Goal: Use online tool/utility: Use online tool/utility

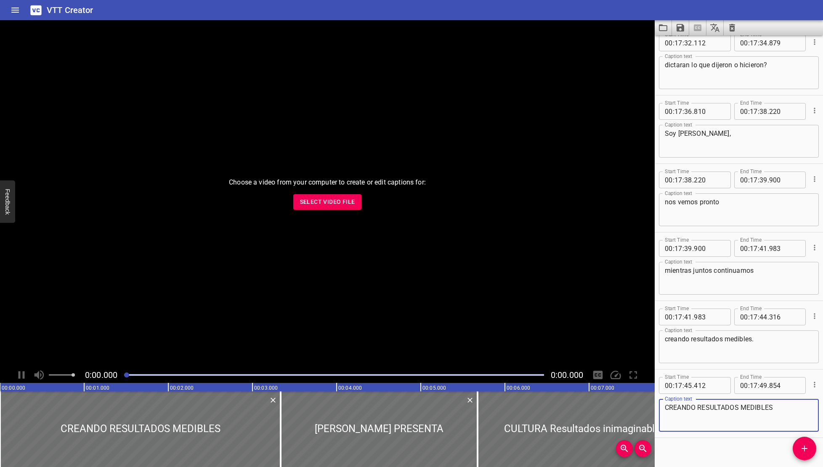
scroll to position [27511, 0]
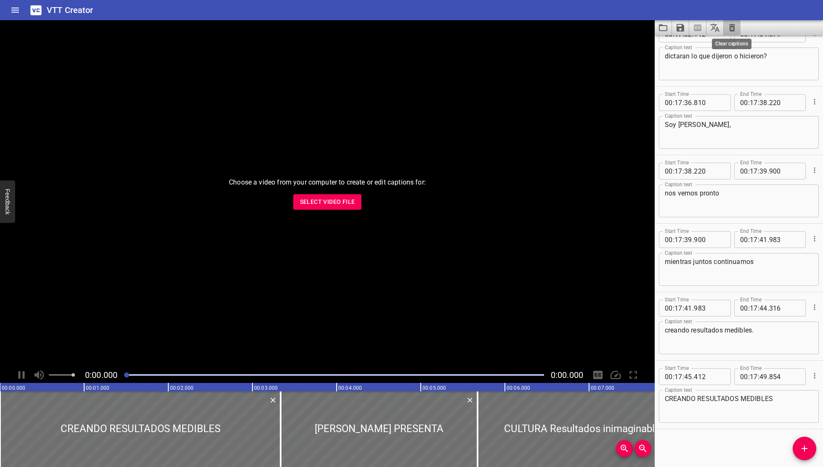
click at [734, 28] on icon "Clear captions" at bounding box center [732, 28] width 6 height 8
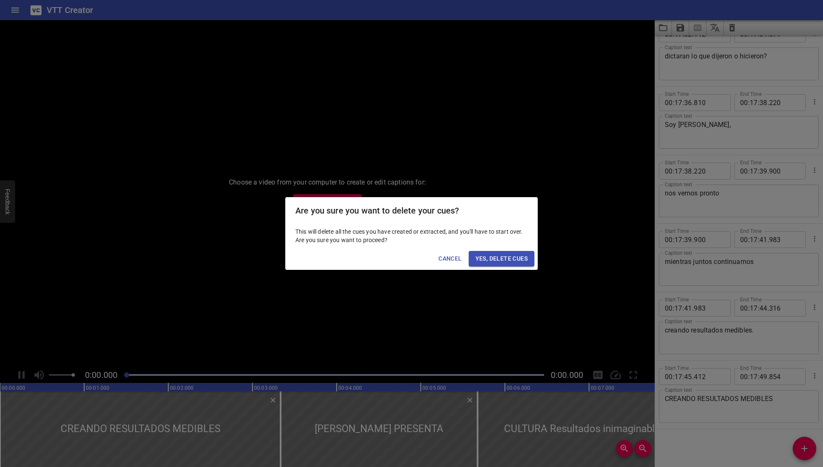
click at [503, 258] on span "Yes, Delete Cues" at bounding box center [501, 259] width 52 height 11
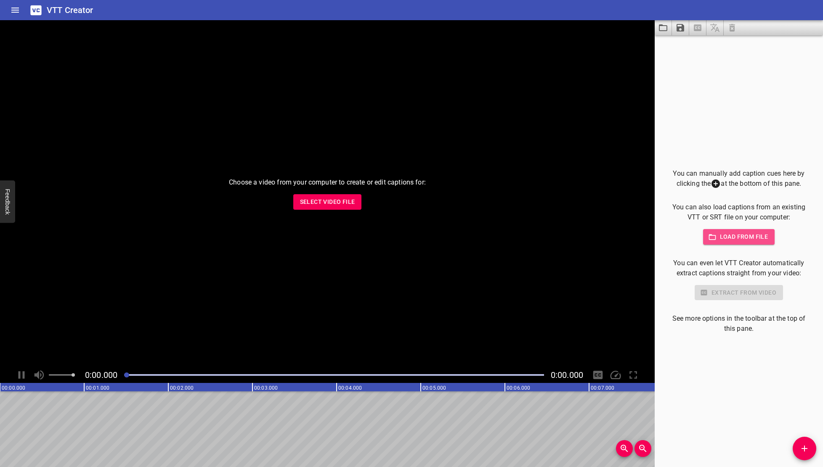
click at [735, 233] on span "Load from file" at bounding box center [739, 237] width 58 height 11
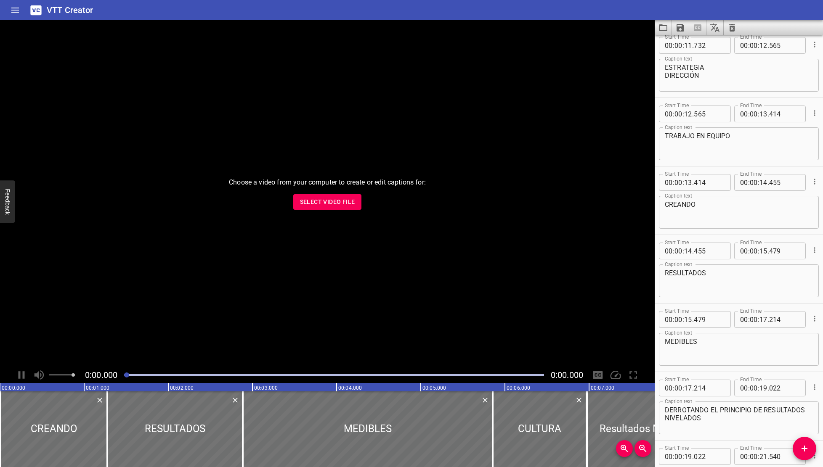
scroll to position [644, 0]
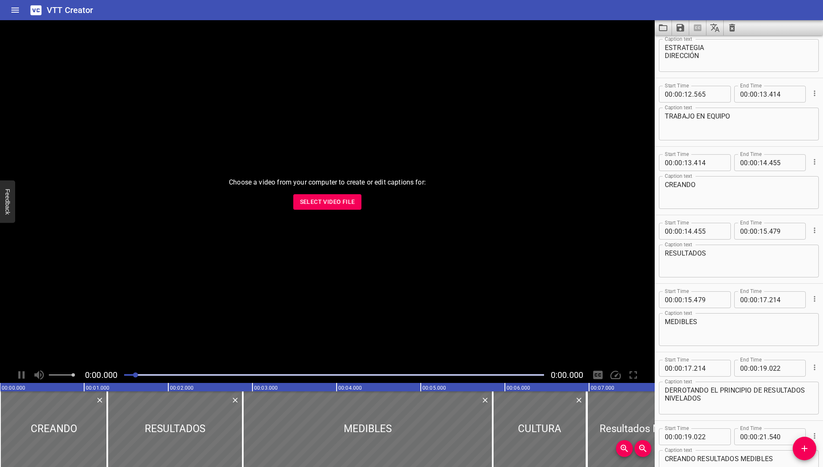
click at [136, 376] on div at bounding box center [135, 375] width 5 height 5
drag, startPoint x: 121, startPoint y: 377, endPoint x: 112, endPoint y: 377, distance: 8.8
click at [112, 377] on div "0:00.000 0:00.000" at bounding box center [327, 375] width 654 height 16
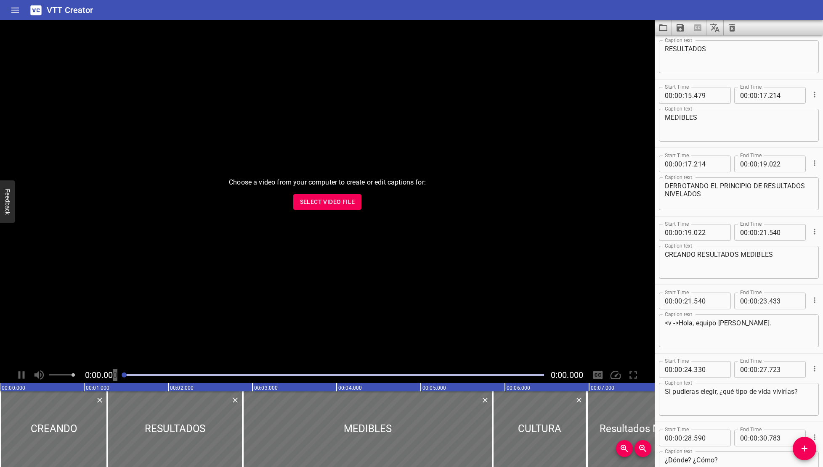
scroll to position [861, 0]
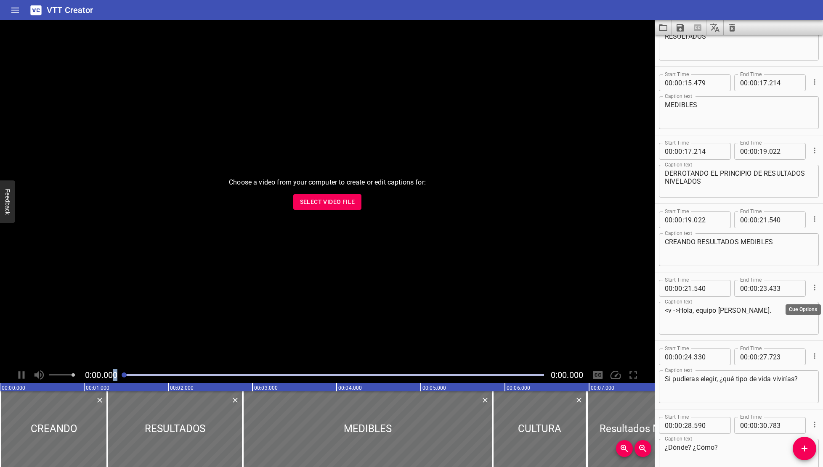
click at [813, 287] on icon "Cue Options" at bounding box center [814, 287] width 8 height 8
click at [788, 302] on li "Delete Cue" at bounding box center [778, 302] width 73 height 15
click at [678, 24] on icon "Save captions to file" at bounding box center [680, 28] width 10 height 10
click at [686, 41] on li "Save to VTT file" at bounding box center [703, 46] width 62 height 15
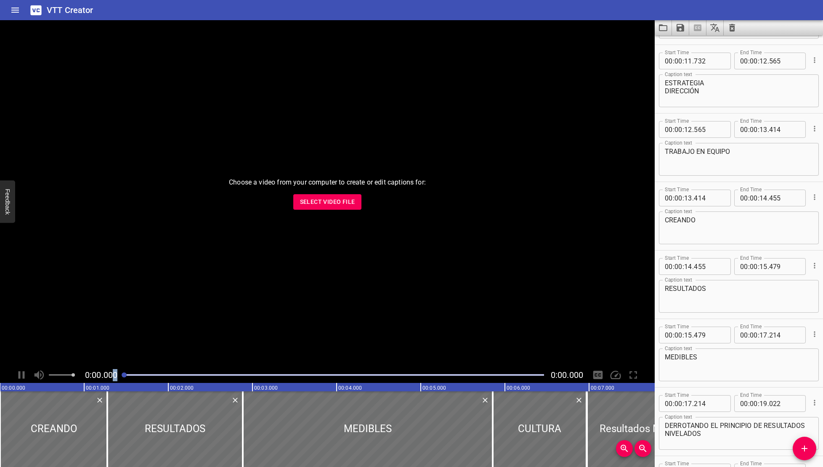
scroll to position [701, 0]
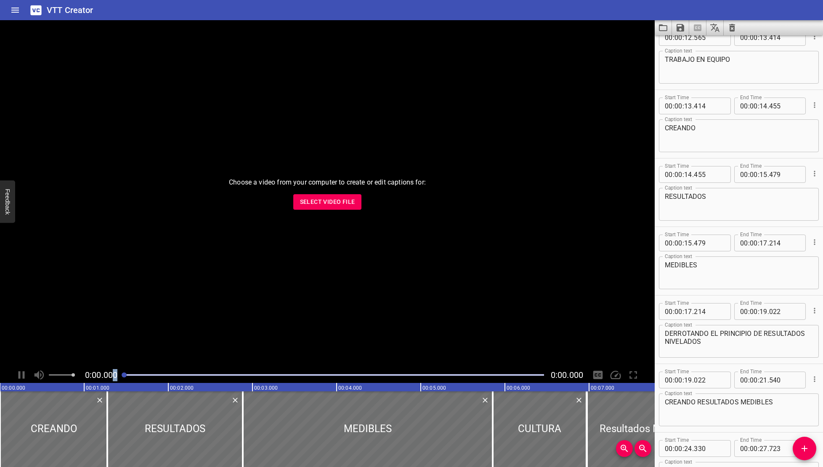
click at [702, 340] on textarea "DERROTANDO EL PRINCIPIO DE RESULTADOS NIVELADOS" at bounding box center [739, 342] width 148 height 24
click at [731, 25] on icon "Clear captions" at bounding box center [732, 28] width 10 height 10
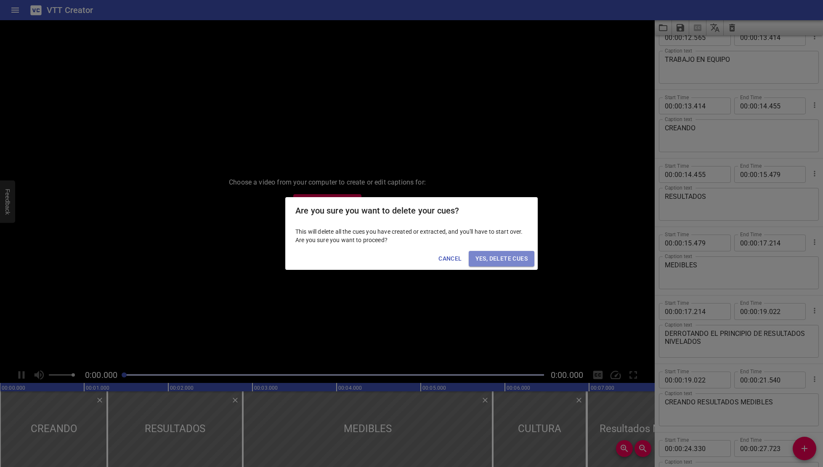
click at [494, 259] on span "Yes, Delete Cues" at bounding box center [501, 259] width 52 height 11
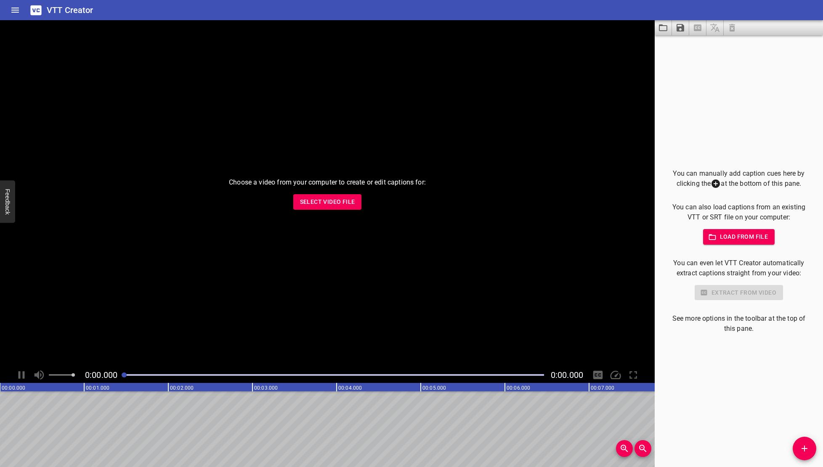
click at [730, 234] on span "Load from file" at bounding box center [739, 237] width 58 height 11
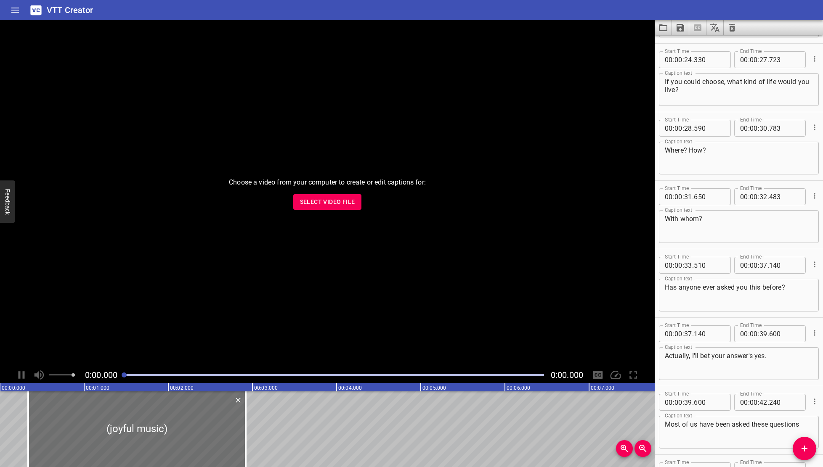
scroll to position [0, 0]
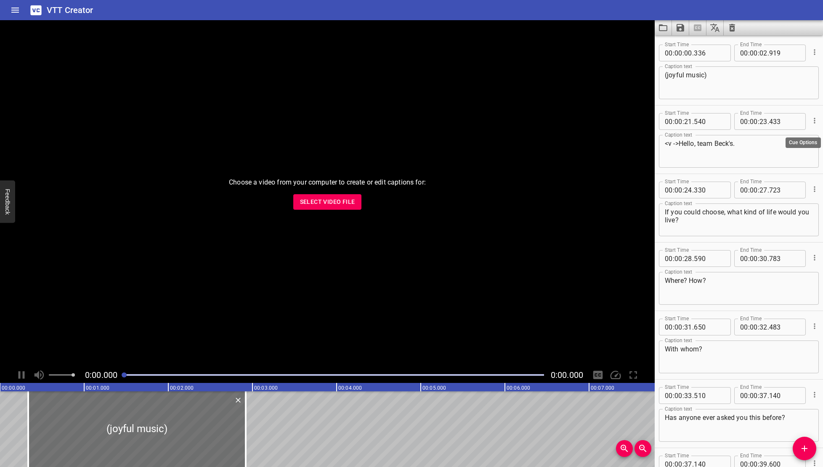
click at [816, 119] on icon "Cue Options" at bounding box center [814, 121] width 8 height 8
click at [788, 134] on li "Delete Cue" at bounding box center [778, 135] width 73 height 15
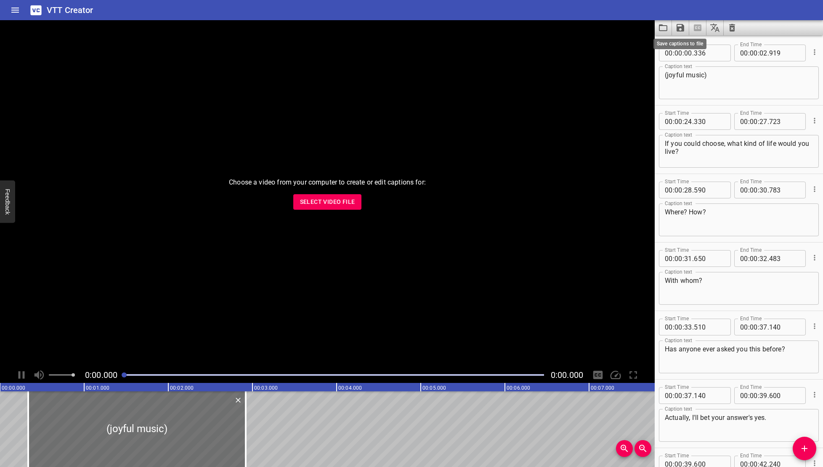
click at [681, 27] on icon "Save captions to file" at bounding box center [680, 28] width 8 height 8
click at [710, 45] on li "Save to VTT file" at bounding box center [703, 46] width 62 height 15
